Goal: Task Accomplishment & Management: Manage account settings

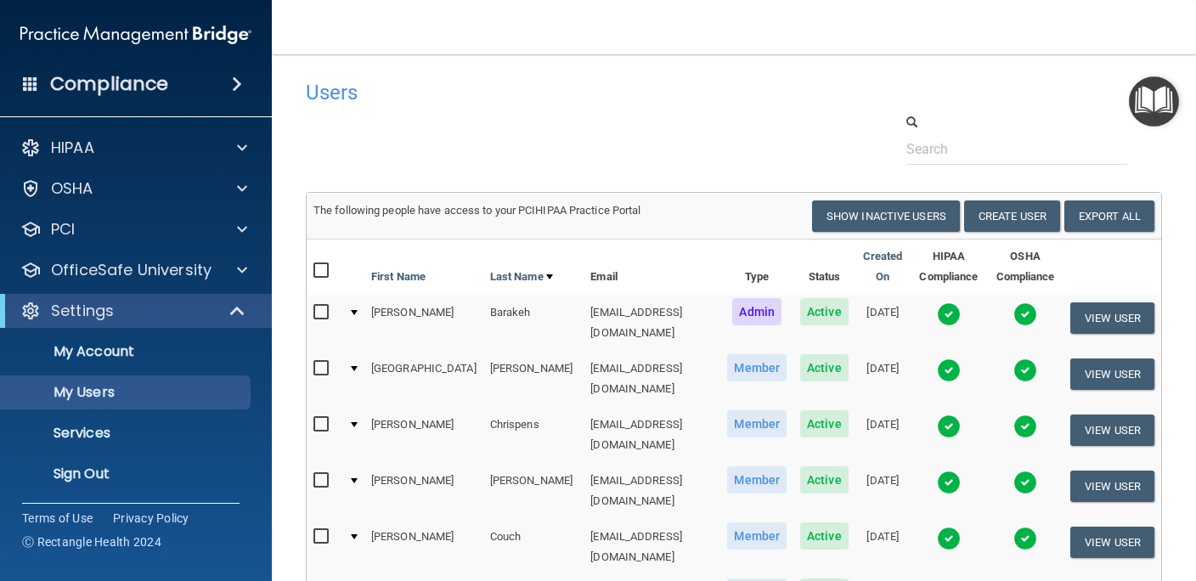
select select "20"
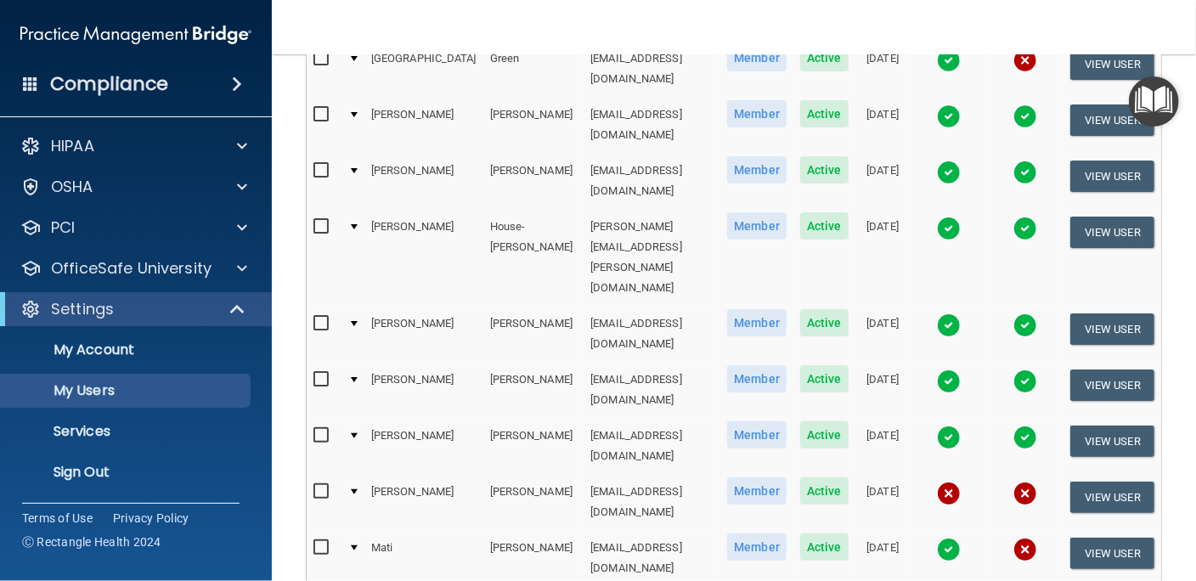
scroll to position [617, 0]
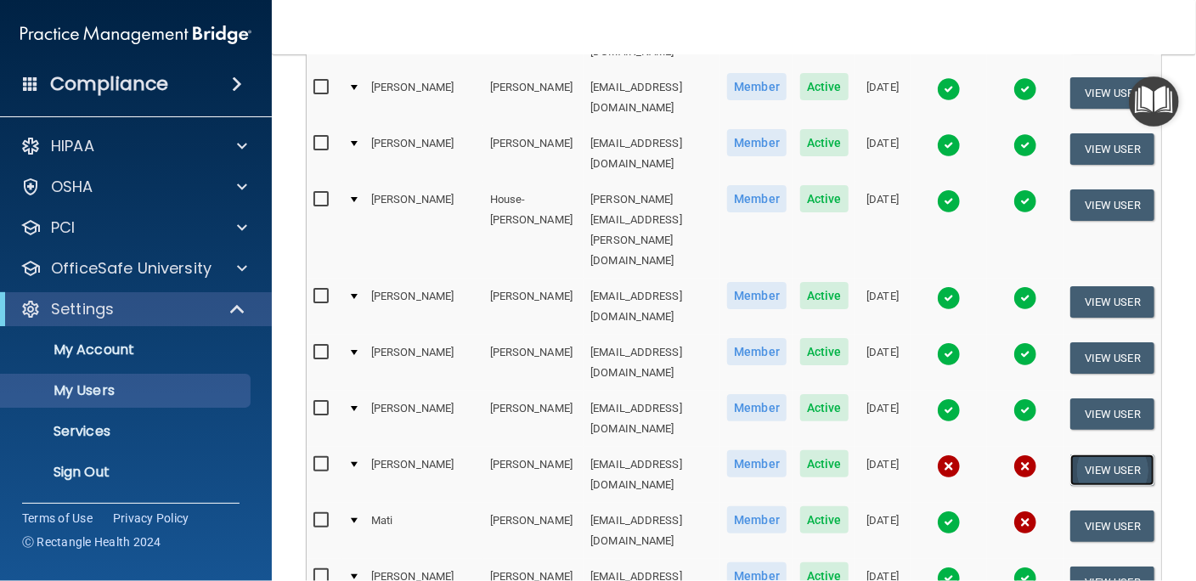
click at [1101, 454] on button "View User" at bounding box center [1112, 469] width 84 height 31
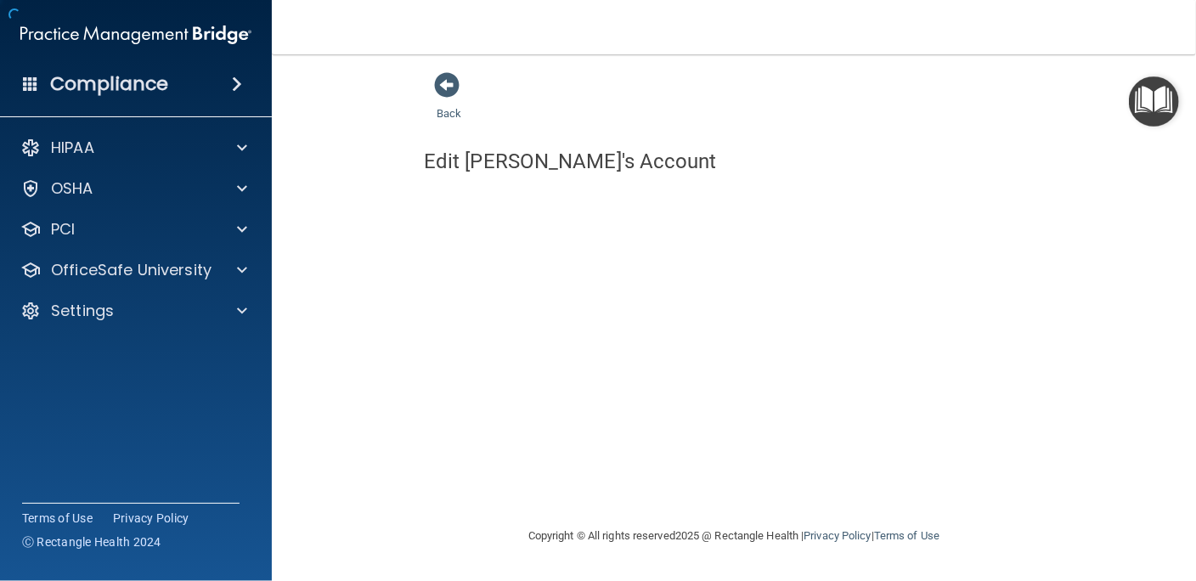
select select "practice_member"
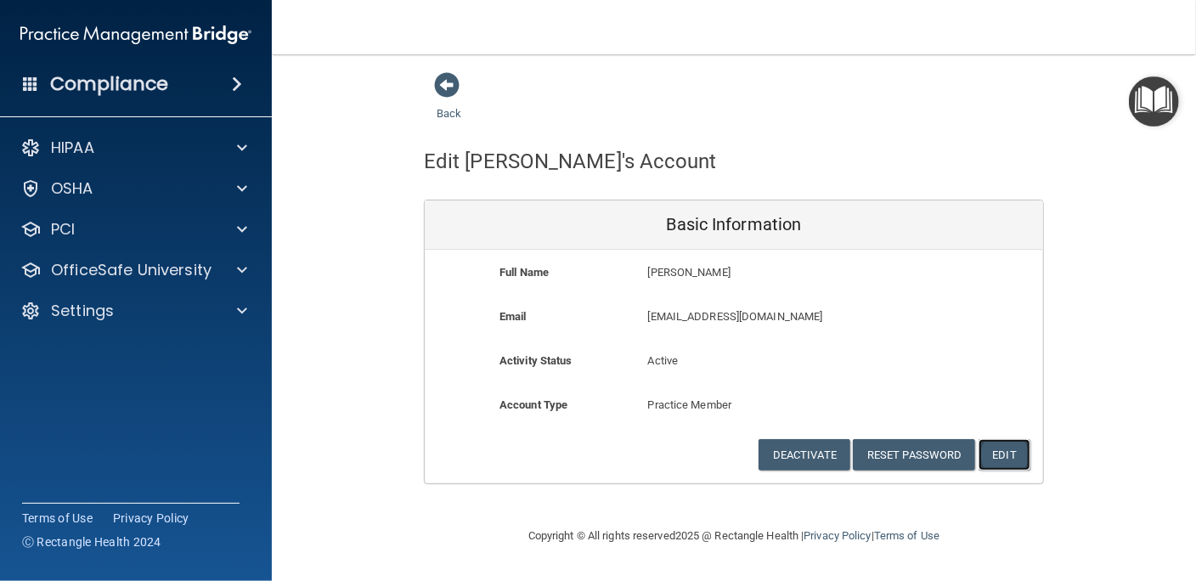
click at [985, 453] on button "Edit" at bounding box center [1004, 454] width 52 height 31
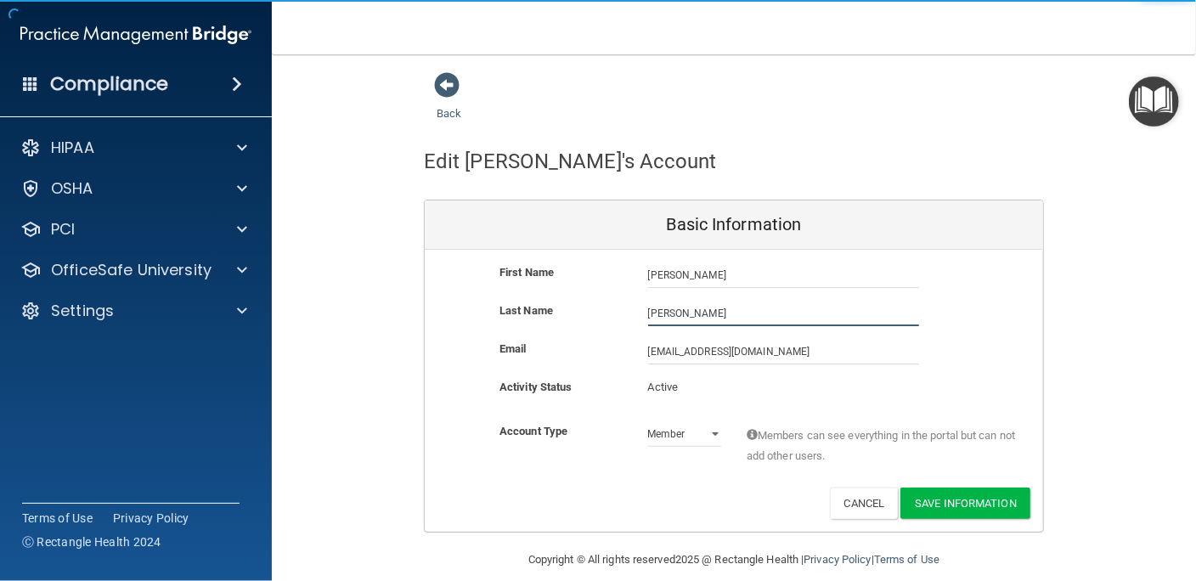
click at [713, 318] on input "[PERSON_NAME]" at bounding box center [783, 313] width 271 height 25
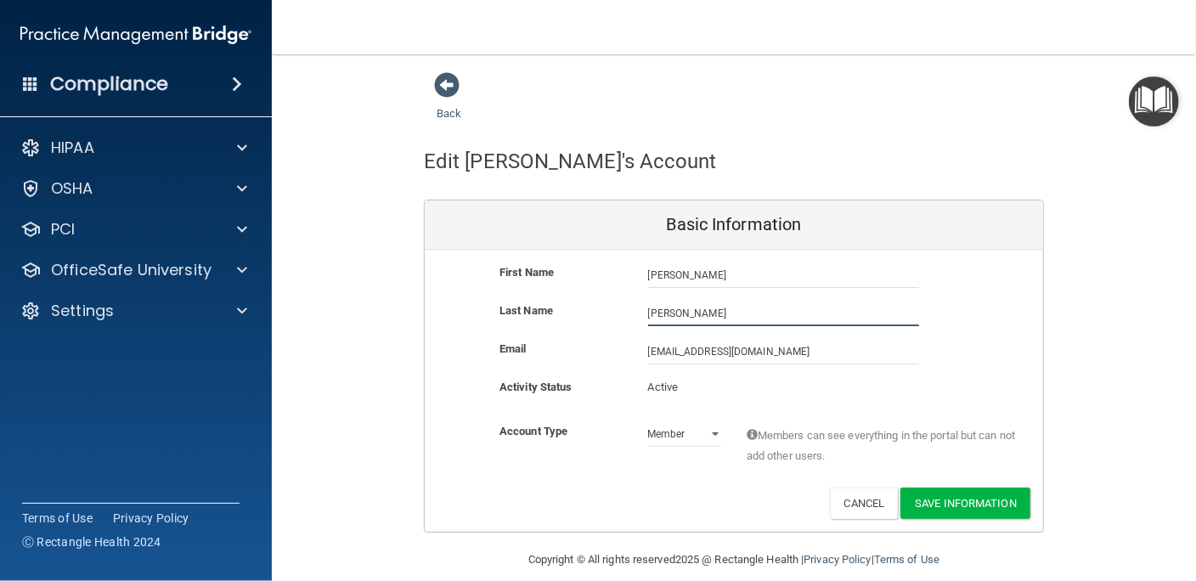
type input "[PERSON_NAME]"
click at [922, 507] on button "Save Information" at bounding box center [965, 502] width 130 height 31
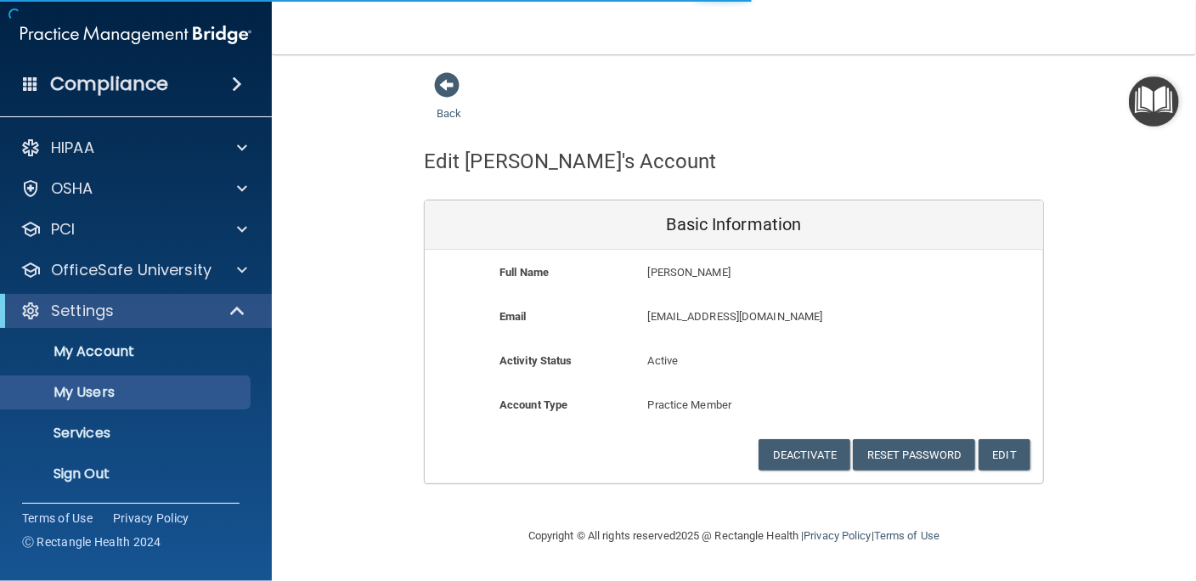
select select "20"
